Goal: Task Accomplishment & Management: Use online tool/utility

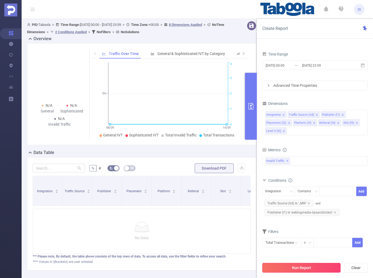
click at [322, 267] on button "Run Report" at bounding box center [301, 268] width 78 height 10
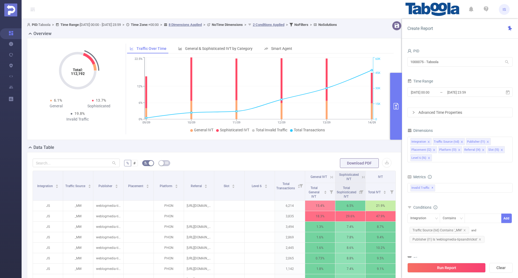
scroll to position [27, 0]
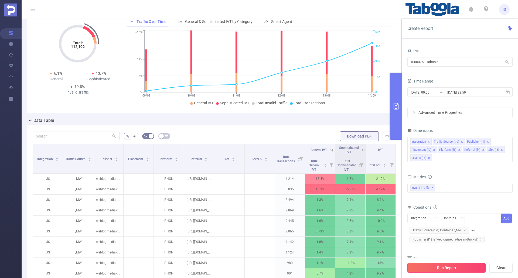
click at [459, 267] on button "Run Report" at bounding box center [447, 268] width 78 height 10
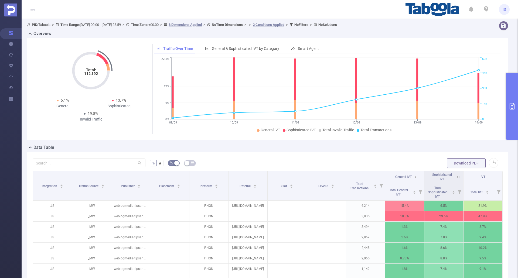
click at [510, 132] on button "primary" at bounding box center [513, 106] width 12 height 67
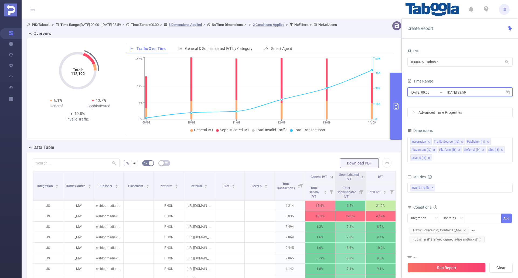
click at [508, 92] on icon at bounding box center [508, 92] width 5 height 5
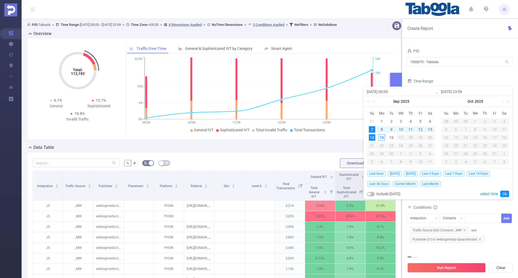
click at [382, 129] on div "8" at bounding box center [382, 129] width 6 height 6
click at [372, 137] on div "14" at bounding box center [372, 137] width 6 height 6
type input "2025-09-08 00:00"
click at [506, 194] on link "Ok" at bounding box center [505, 194] width 9 height 6
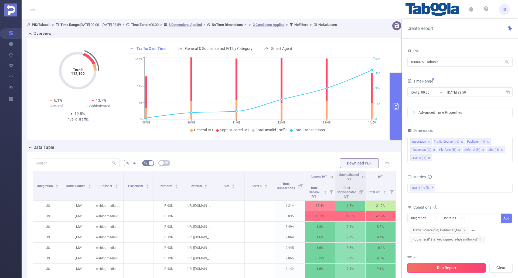
click at [457, 269] on button "Run Report" at bounding box center [447, 268] width 78 height 10
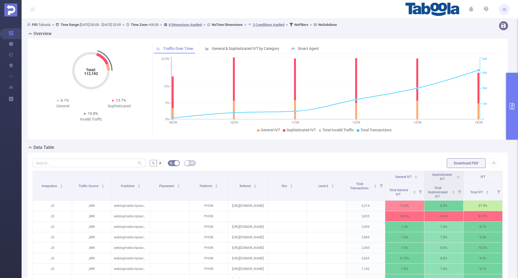
click at [510, 102] on button "primary" at bounding box center [513, 106] width 12 height 67
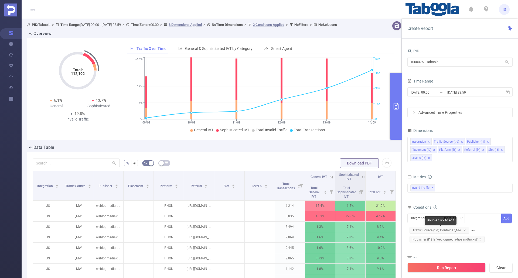
click at [457, 231] on span "Traffic Source (tid) Contains '_MW'" at bounding box center [440, 230] width 60 height 7
click at [456, 231] on span "Traffic Source (tid) Contains '_MW'" at bounding box center [440, 230] width 60 height 7
click at [455, 218] on div "Contains" at bounding box center [451, 218] width 17 height 9
click at [451, 239] on li "Is" at bounding box center [458, 238] width 36 height 9
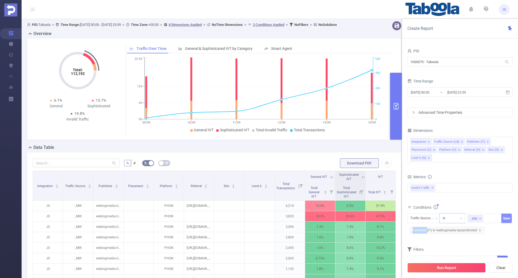
click at [505, 220] on button "Save" at bounding box center [507, 218] width 11 height 9
click at [457, 267] on button "Run Report" at bounding box center [447, 268] width 78 height 10
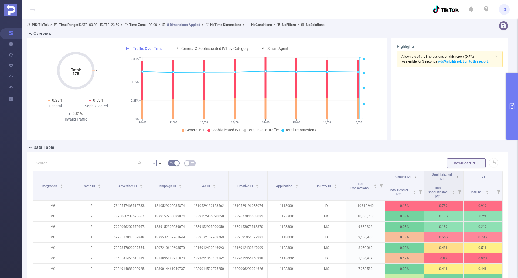
click at [513, 107] on icon "primary" at bounding box center [512, 106] width 6 height 6
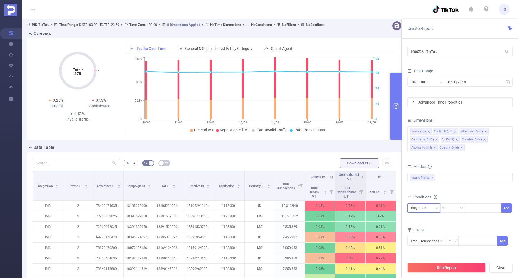
click at [427, 207] on div "Integration" at bounding box center [421, 208] width 20 height 9
click at [428, 146] on li "Traffic ID (tid)" at bounding box center [425, 146] width 35 height 9
click at [474, 207] on div at bounding box center [483, 208] width 31 height 9
type input "1"
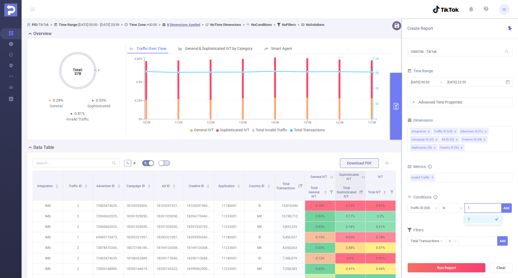
click at [479, 222] on li "1" at bounding box center [483, 219] width 37 height 9
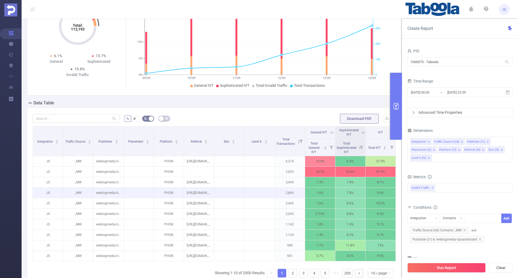
scroll to position [54, 0]
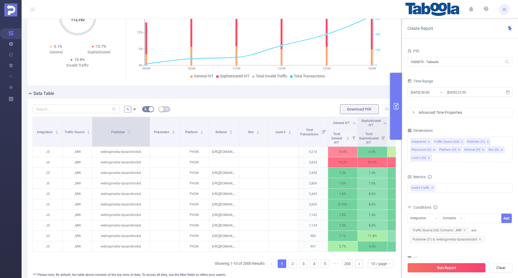
drag, startPoint x: 121, startPoint y: 137, endPoint x: 149, endPoint y: 140, distance: 27.6
click at [149, 140] on span at bounding box center [150, 131] width 3 height 29
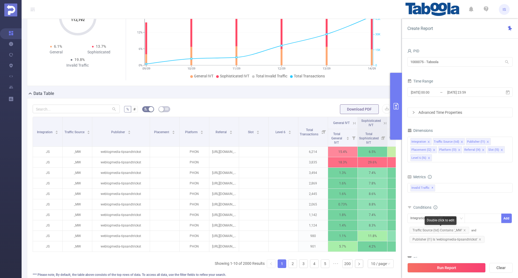
click at [449, 228] on span "Traffic Source (tid) Contains '_MW'" at bounding box center [440, 230] width 60 height 7
click at [450, 219] on div "Contains" at bounding box center [451, 218] width 17 height 9
drag, startPoint x: 445, startPoint y: 237, endPoint x: 468, endPoint y: 227, distance: 24.9
click at [446, 237] on li "Is" at bounding box center [458, 238] width 36 height 9
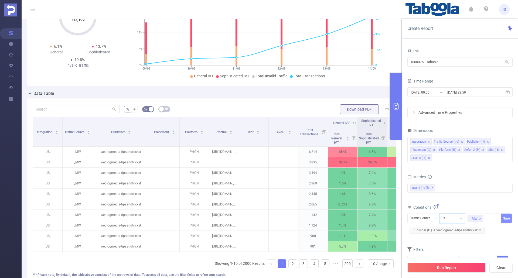
click at [510, 218] on button "Save" at bounding box center [507, 218] width 11 height 9
click at [449, 268] on button "Run Report" at bounding box center [447, 268] width 78 height 10
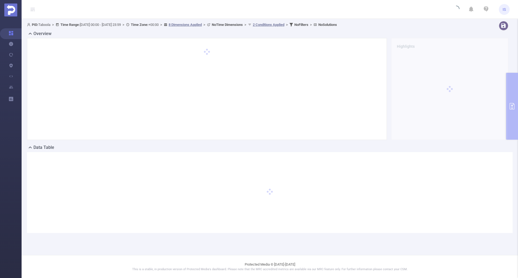
scroll to position [0, 0]
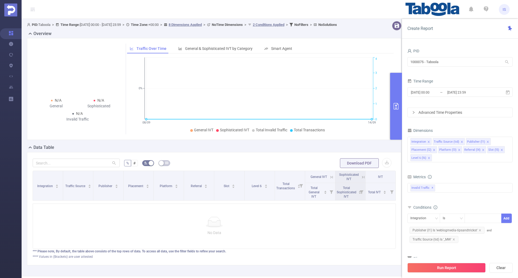
drag, startPoint x: 0, startPoint y: 0, endPoint x: 435, endPoint y: 268, distance: 510.5
click at [435, 267] on button "Run Report" at bounding box center [447, 268] width 78 height 10
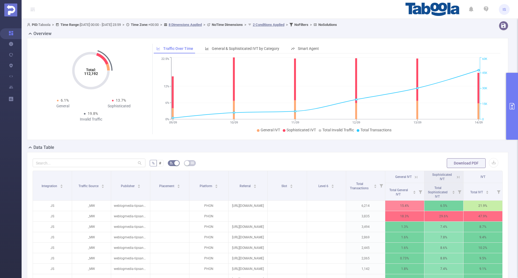
click at [509, 116] on button "primary" at bounding box center [513, 106] width 12 height 67
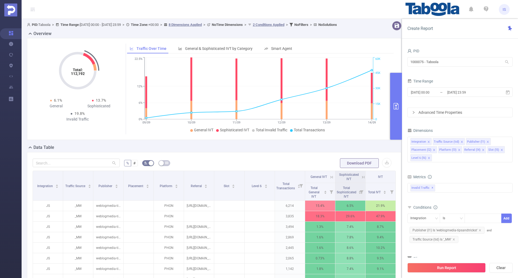
click at [252, 144] on div "Total: 112,192 Total: 112,192 6.1% General 13.7% Sophisticated 19.8% Invalid Tr…" at bounding box center [214, 91] width 379 height 106
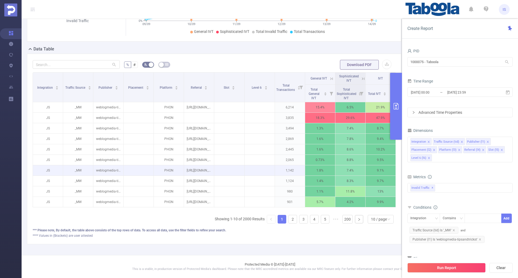
scroll to position [81, 0]
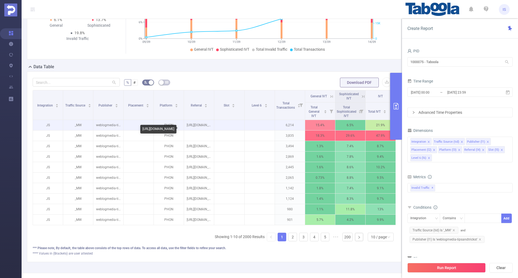
click at [201, 129] on p "[URL][DOMAIN_NAME]" at bounding box center [199, 125] width 30 height 10
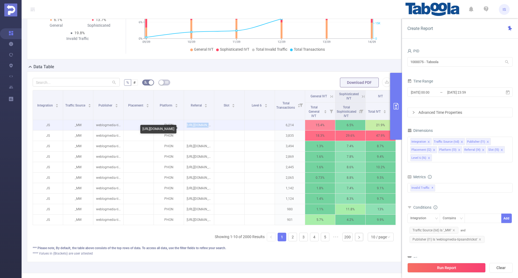
copy p "[URL][DOMAIN_NAME]"
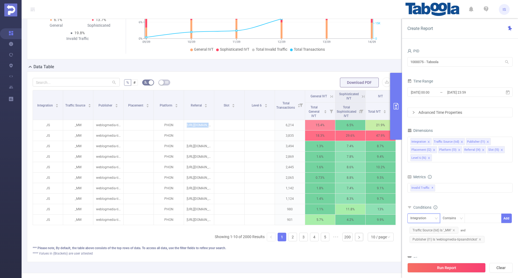
click at [427, 220] on div "Integration" at bounding box center [421, 218] width 20 height 9
click at [429, 190] on li "Referral (l4)" at bounding box center [426, 191] width 37 height 9
click at [452, 218] on div "Contains" at bounding box center [451, 218] width 17 height 9
click at [452, 245] on li "Is Not" at bounding box center [458, 247] width 36 height 9
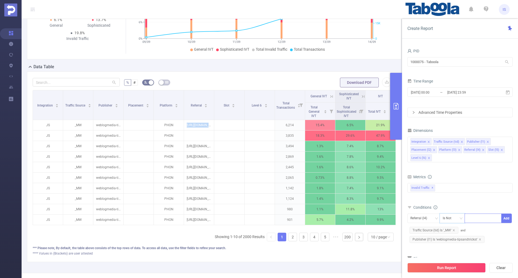
click at [482, 222] on div at bounding box center [483, 218] width 31 height 9
paste input "[URL][DOMAIN_NAME]"
type input "[URL][DOMAIN_NAME]"
click at [500, 230] on li "[URL][DOMAIN_NAME]" at bounding box center [490, 229] width 50 height 9
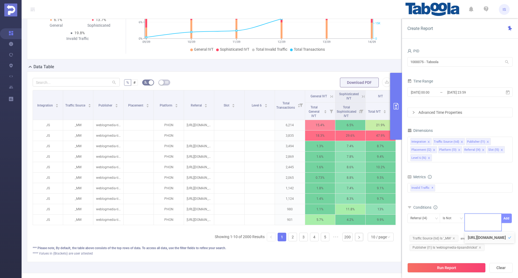
scroll to position [0, 0]
click at [511, 220] on button "Add" at bounding box center [507, 218] width 11 height 9
click at [456, 266] on button "Run Report" at bounding box center [447, 268] width 78 height 10
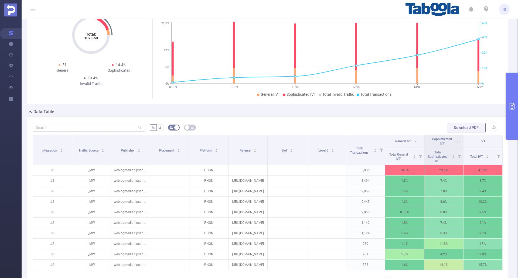
scroll to position [27, 0]
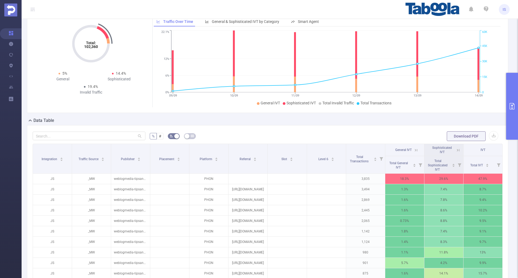
click at [513, 116] on button "primary" at bounding box center [513, 106] width 12 height 67
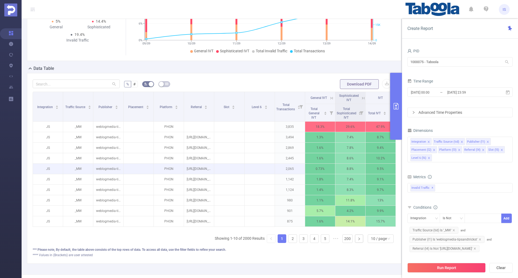
scroll to position [81, 0]
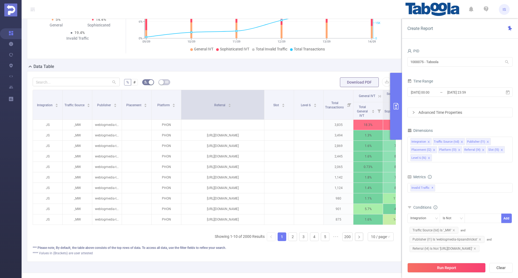
drag, startPoint x: 211, startPoint y: 113, endPoint x: 264, endPoint y: 116, distance: 52.5
click at [264, 116] on span at bounding box center [264, 104] width 3 height 29
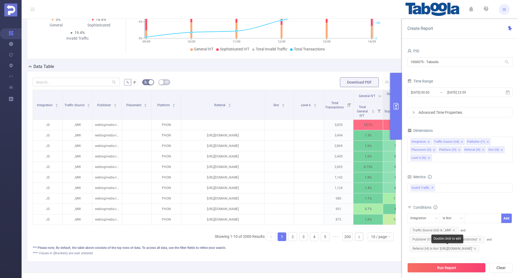
click at [460, 250] on span "Referral (l4) Is Not '[URL][DOMAIN_NAME]'" at bounding box center [445, 248] width 70 height 7
click at [453, 219] on div "Is Not" at bounding box center [449, 218] width 12 height 9
click at [452, 256] on li "Does Not Contain" at bounding box center [458, 255] width 36 height 9
click at [507, 216] on button "Save" at bounding box center [507, 218] width 11 height 9
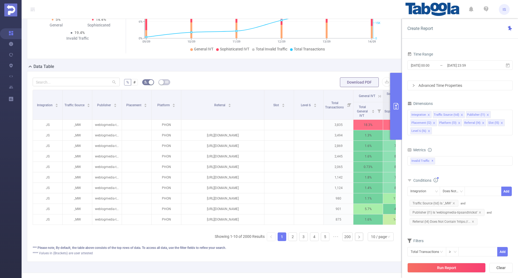
drag, startPoint x: 437, startPoint y: 269, endPoint x: 420, endPoint y: 253, distance: 23.3
click at [437, 269] on button "Run Report" at bounding box center [447, 268] width 78 height 10
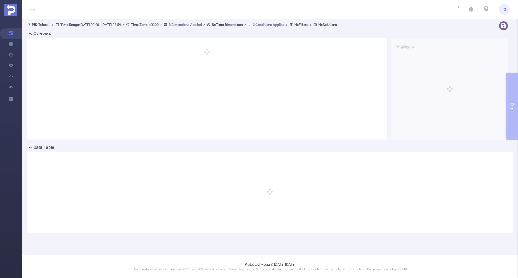
scroll to position [0, 0]
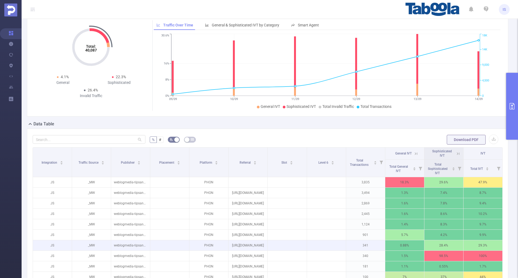
scroll to position [54, 0]
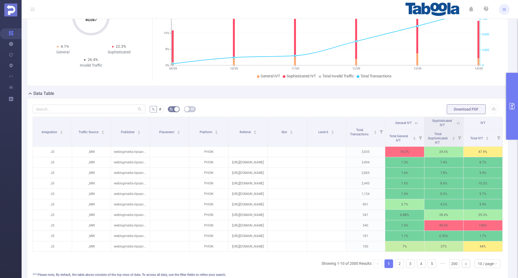
click at [515, 116] on button "primary" at bounding box center [513, 106] width 12 height 67
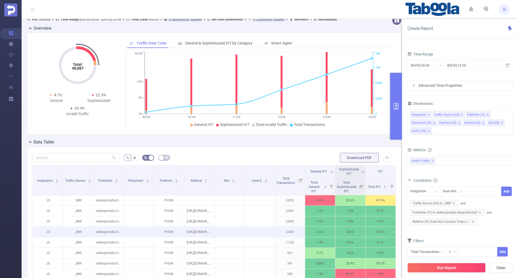
scroll to position [0, 0]
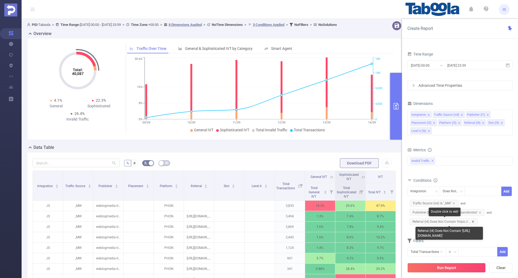
click at [474, 221] on icon "icon: close" at bounding box center [473, 222] width 2 height 2
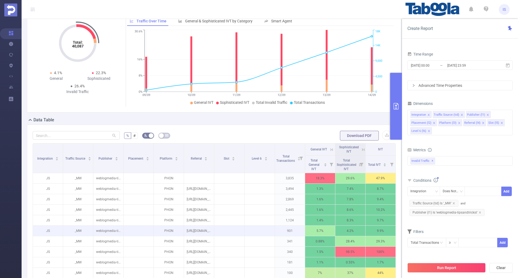
scroll to position [54, 0]
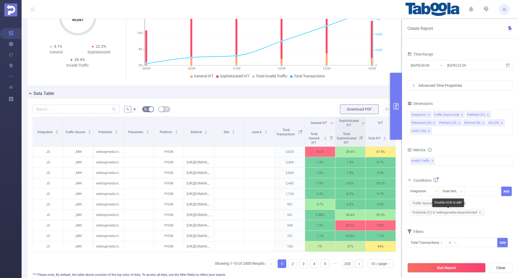
click at [480, 213] on icon "icon: close" at bounding box center [480, 212] width 3 height 3
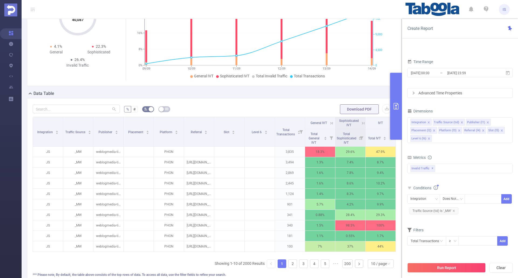
click at [448, 270] on button "Run Report" at bounding box center [447, 268] width 78 height 10
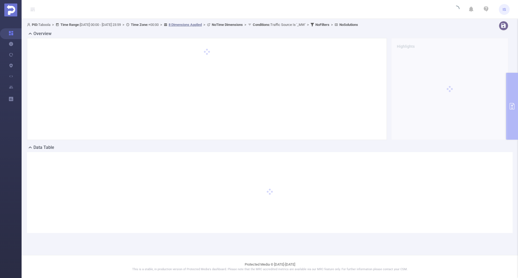
scroll to position [0, 0]
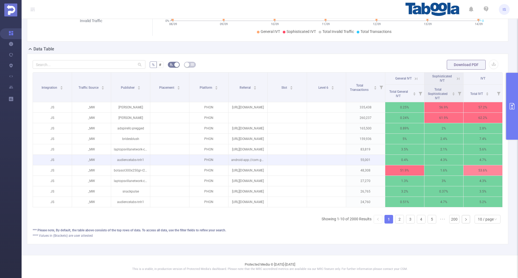
scroll to position [103, 0]
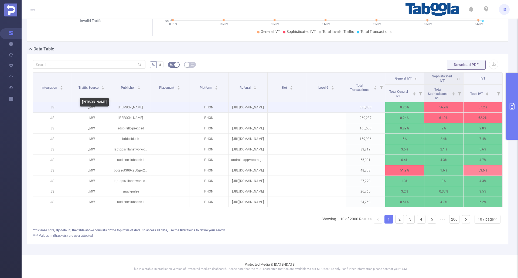
drag, startPoint x: 142, startPoint y: 102, endPoint x: 119, endPoint y: 104, distance: 23.1
click at [119, 104] on p "[PERSON_NAME]" at bounding box center [130, 107] width 39 height 10
copy p "[PERSON_NAME]"
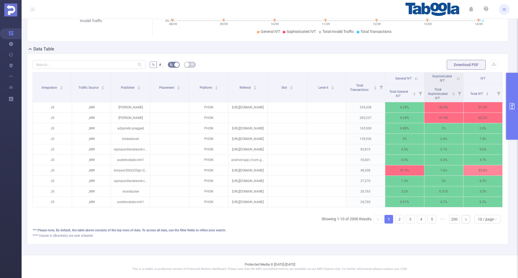
drag, startPoint x: 511, startPoint y: 109, endPoint x: 483, endPoint y: 125, distance: 32.3
click at [511, 108] on icon "primary" at bounding box center [512, 106] width 6 height 6
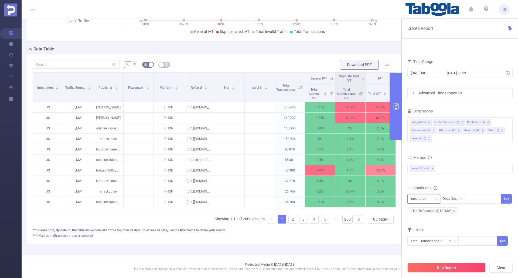
click at [422, 198] on div "Integration" at bounding box center [421, 199] width 20 height 9
click at [424, 227] on li "Publisher (l1)" at bounding box center [426, 226] width 37 height 9
click at [448, 199] on div "Does Not Contain" at bounding box center [452, 199] width 19 height 9
click at [449, 217] on li "Is" at bounding box center [458, 219] width 36 height 9
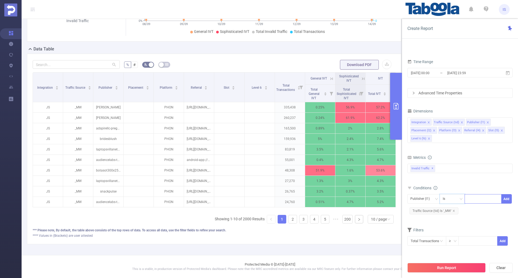
click at [477, 199] on div at bounding box center [483, 199] width 31 height 9
paste input "[PERSON_NAME]"
type input "[PERSON_NAME]"
click at [491, 209] on li "[PERSON_NAME]" at bounding box center [485, 210] width 41 height 9
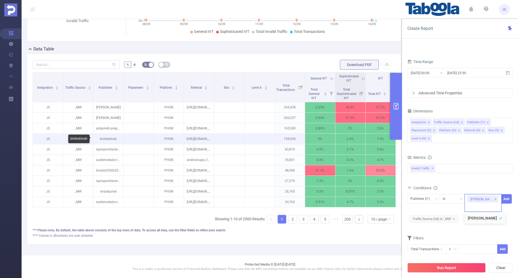
click at [109, 139] on p "bridesblush" at bounding box center [108, 139] width 30 height 10
copy p "bridesblush"
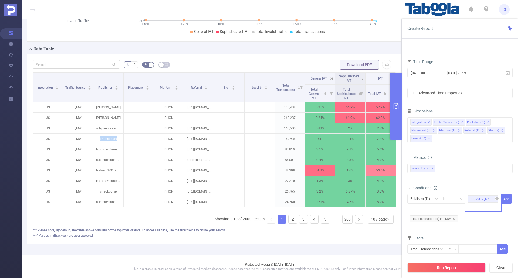
click at [483, 208] on div "[PERSON_NAME]" at bounding box center [483, 203] width 37 height 18
paste input "bridesblush"
type input "bridesblush"
click at [484, 218] on li "bridesblush" at bounding box center [483, 218] width 37 height 9
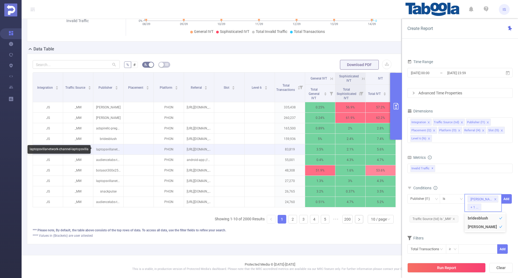
click at [107, 149] on p "laptopsvillanetwork-channel-laptopsvilla" at bounding box center [108, 149] width 30 height 10
copy p "laptopsvillanetwork"
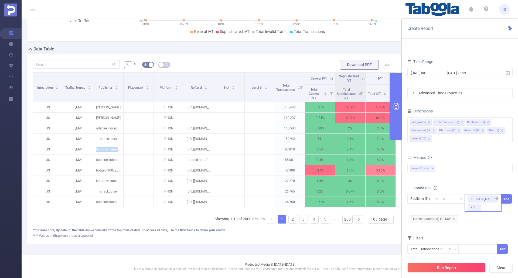
click at [493, 211] on div "[PERSON_NAME] + 1 ..." at bounding box center [483, 203] width 37 height 18
paste input "laptopsvillanetwork"
type input "laptopsvillanetwork"
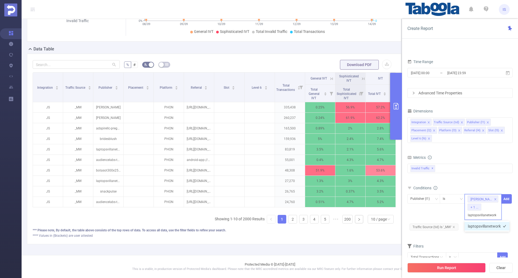
click at [484, 228] on li "laptopsvillanetwork" at bounding box center [487, 226] width 45 height 9
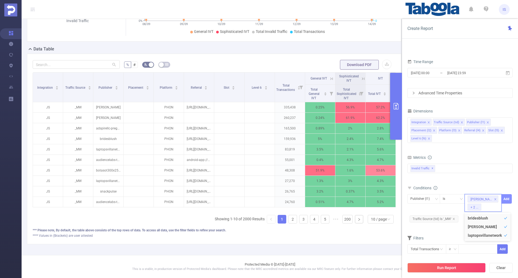
click at [509, 197] on button "Add" at bounding box center [507, 198] width 11 height 9
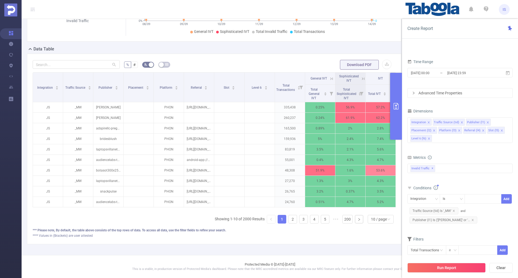
click at [447, 268] on button "Run Report" at bounding box center [447, 268] width 78 height 10
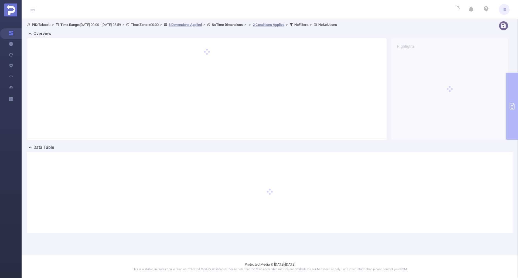
scroll to position [0, 0]
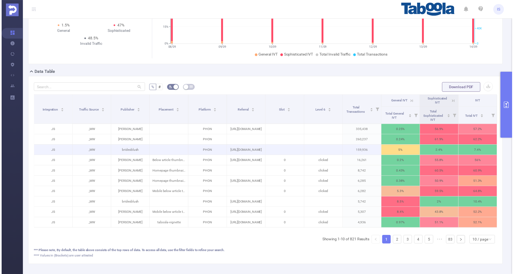
scroll to position [103, 0]
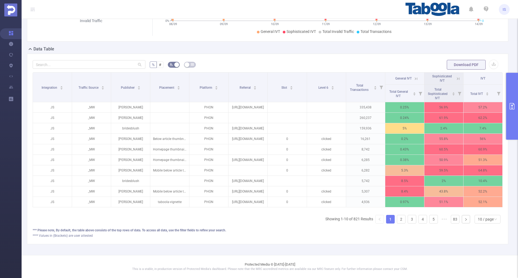
click at [514, 109] on icon "primary" at bounding box center [512, 106] width 6 height 6
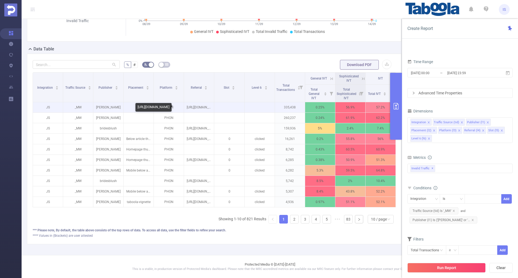
click at [199, 107] on p "[URL][DOMAIN_NAME]" at bounding box center [199, 107] width 30 height 10
click at [199, 106] on p "[URL][DOMAIN_NAME]" at bounding box center [199, 107] width 30 height 10
click at [199, 107] on p "[URL][DOMAIN_NAME]" at bounding box center [199, 107] width 30 height 10
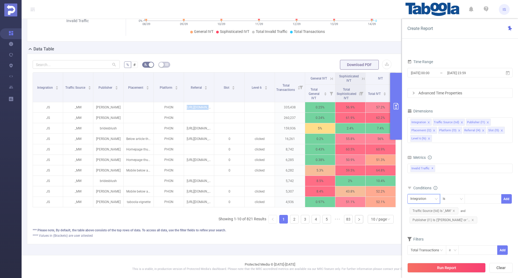
click at [432, 199] on div "Integration" at bounding box center [424, 199] width 27 height 9
click at [424, 251] on li "Referral (l4)" at bounding box center [426, 252] width 37 height 9
click at [451, 195] on div "Is" at bounding box center [452, 199] width 19 height 9
click at [449, 225] on li "Is Not" at bounding box center [458, 227] width 36 height 9
click at [483, 198] on div at bounding box center [483, 199] width 31 height 9
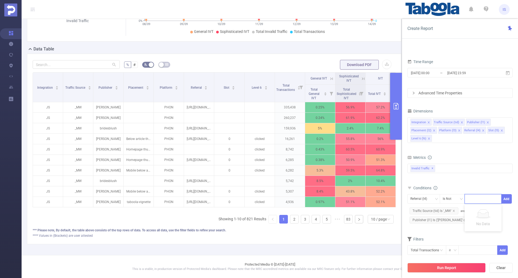
paste input "[URL][DOMAIN_NAME]"
type input "[URL][DOMAIN_NAME]"
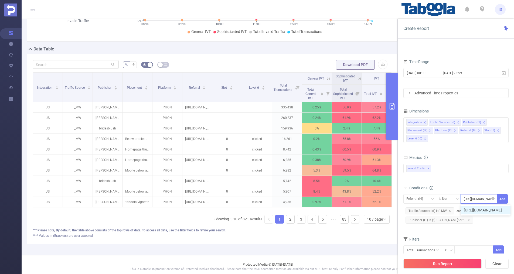
scroll to position [0, 15]
click at [486, 212] on li "[URL][DOMAIN_NAME]" at bounding box center [486, 210] width 50 height 9
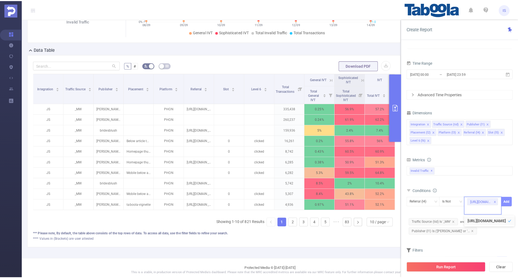
scroll to position [0, 0]
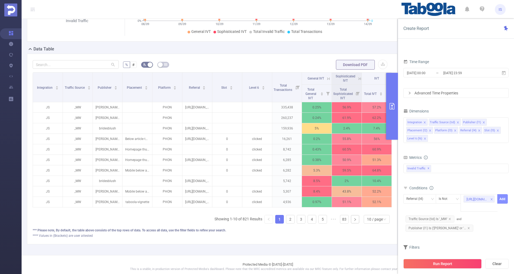
click at [505, 197] on button "Add" at bounding box center [503, 198] width 11 height 9
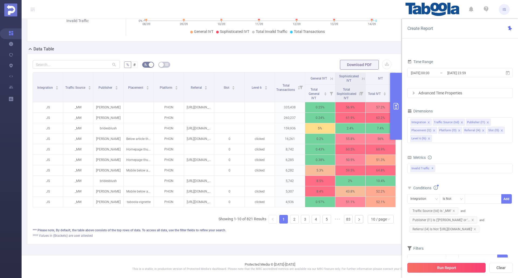
click at [454, 268] on button "Run Report" at bounding box center [447, 268] width 78 height 10
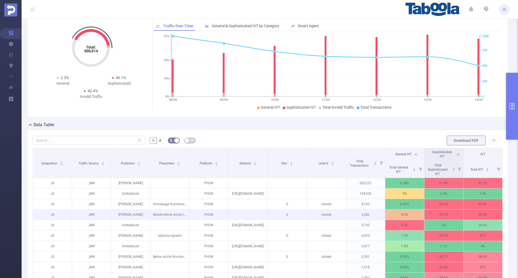
scroll to position [54, 0]
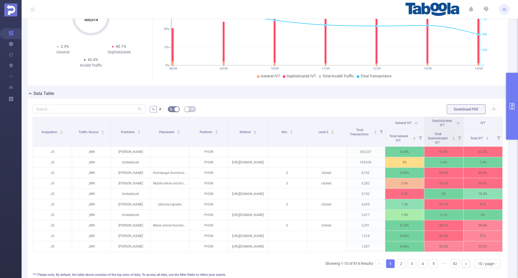
click at [512, 118] on button "primary" at bounding box center [513, 106] width 12 height 67
